Goal: Information Seeking & Learning: Learn about a topic

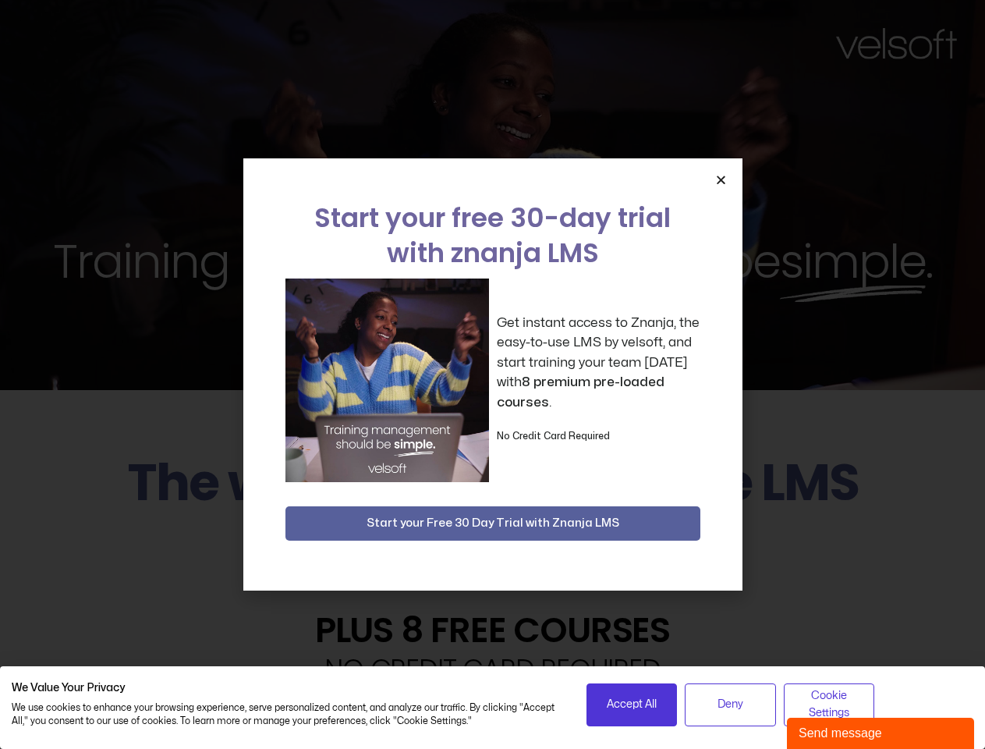
click at [492, 374] on div "Get instant access to Znanja, the easy-to-use LMS by velsoft, and start trainin…" at bounding box center [493, 380] width 415 height 204
click at [721, 179] on icon "Close" at bounding box center [721, 180] width 12 height 12
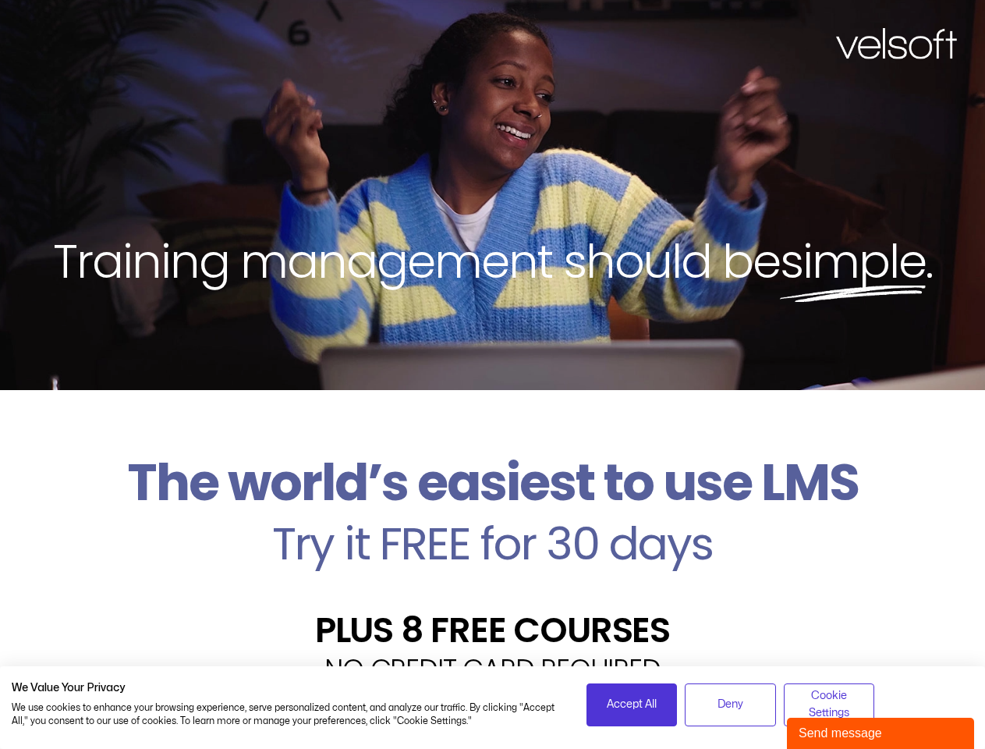
click at [493, 523] on h2 "Try it FREE for 30 days" at bounding box center [493, 543] width 962 height 45
click at [632, 704] on span "Accept All" at bounding box center [632, 704] width 50 height 17
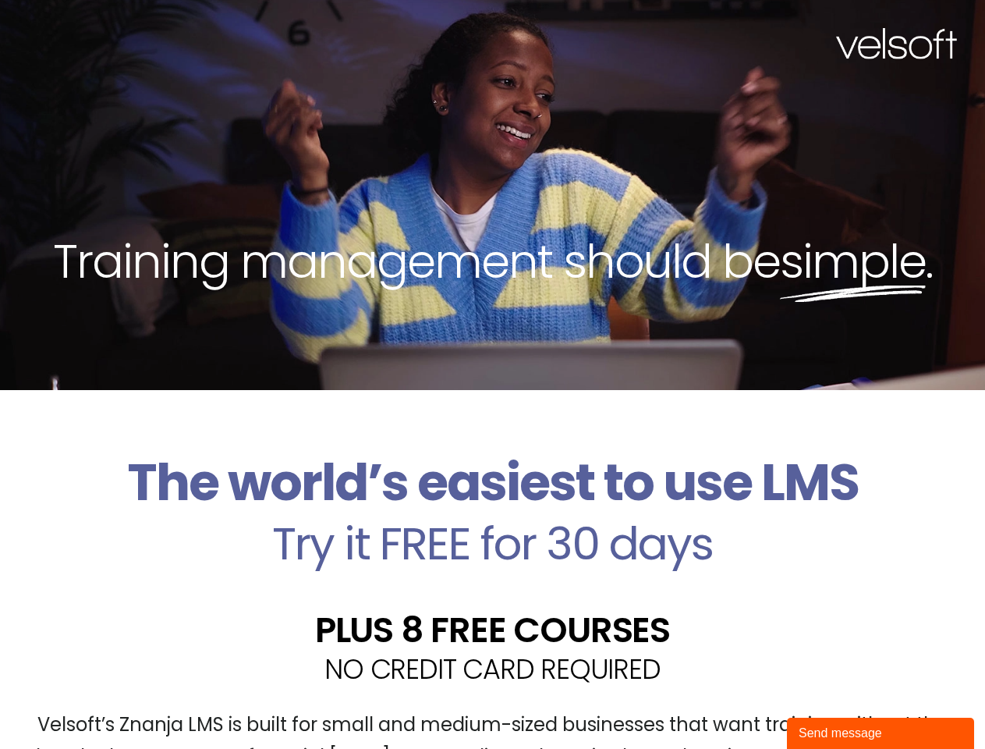
click at [730, 704] on div "Velsoft’s Znanja LMS is built for small and medium-sized businesses that want t…" at bounding box center [493, 747] width 962 height 114
click at [829, 704] on div "Velsoft’s Znanja LMS is built for small and medium-sized businesses that want t…" at bounding box center [493, 747] width 962 height 114
click at [881, 733] on div "Send message" at bounding box center [881, 733] width 164 height 19
